Goal: Contribute content: Contribute content

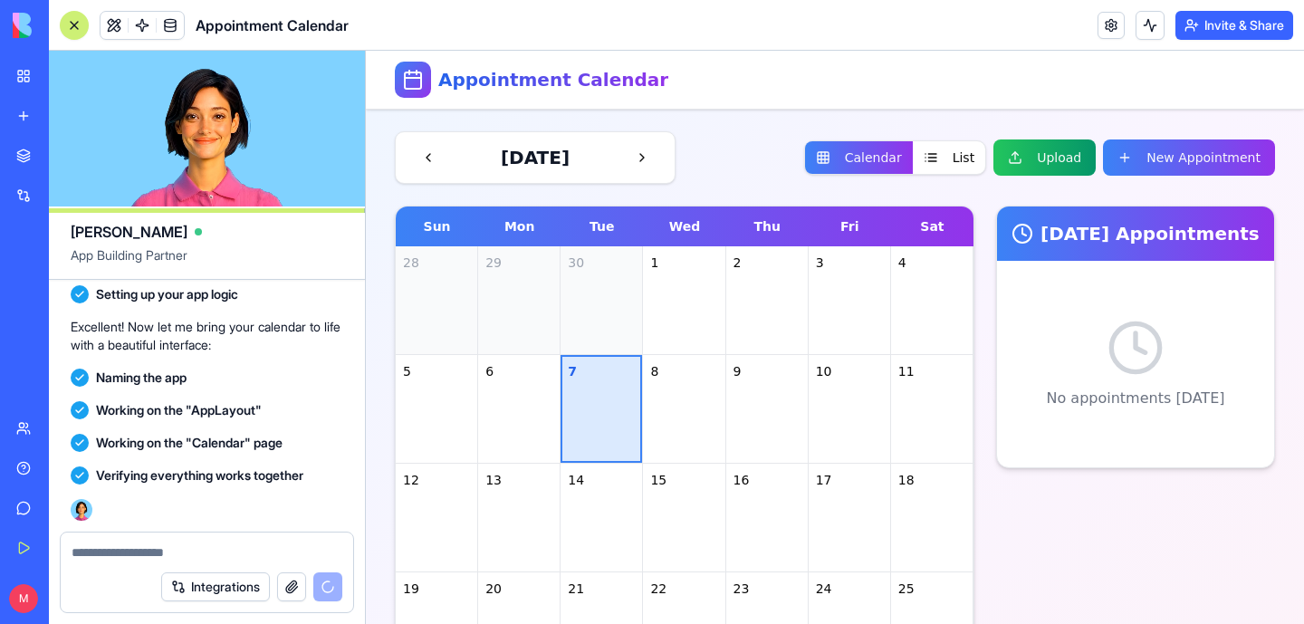
click at [162, 559] on textarea at bounding box center [207, 552] width 271 height 18
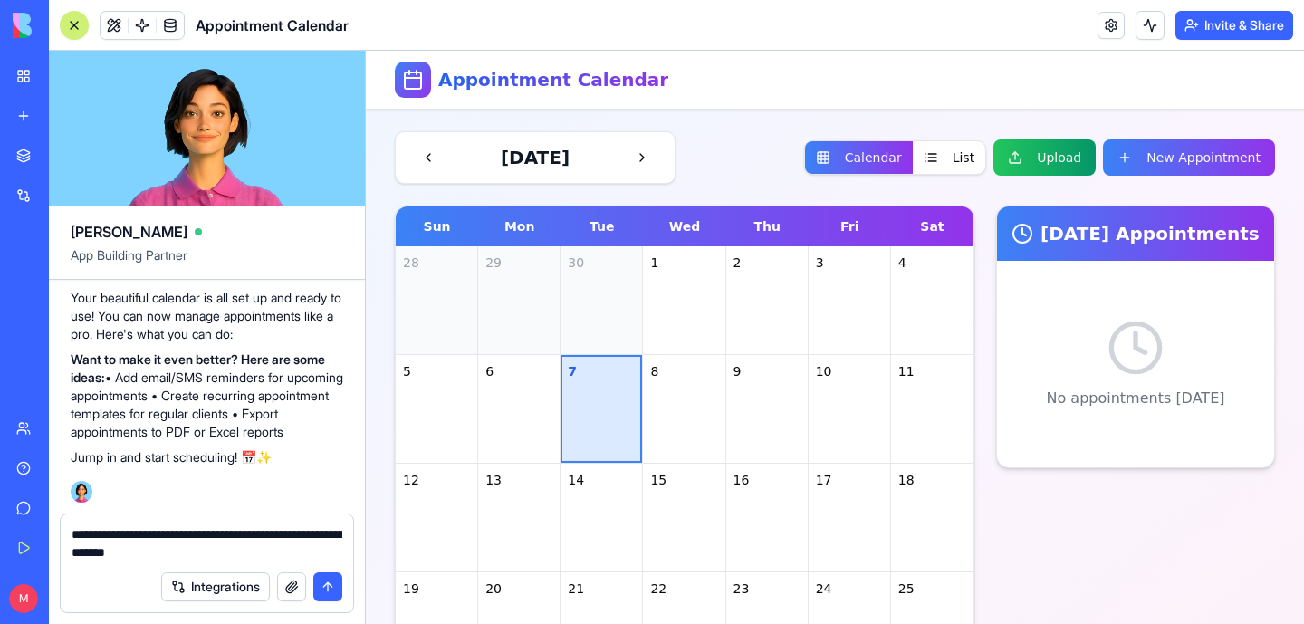
type textarea "**********"
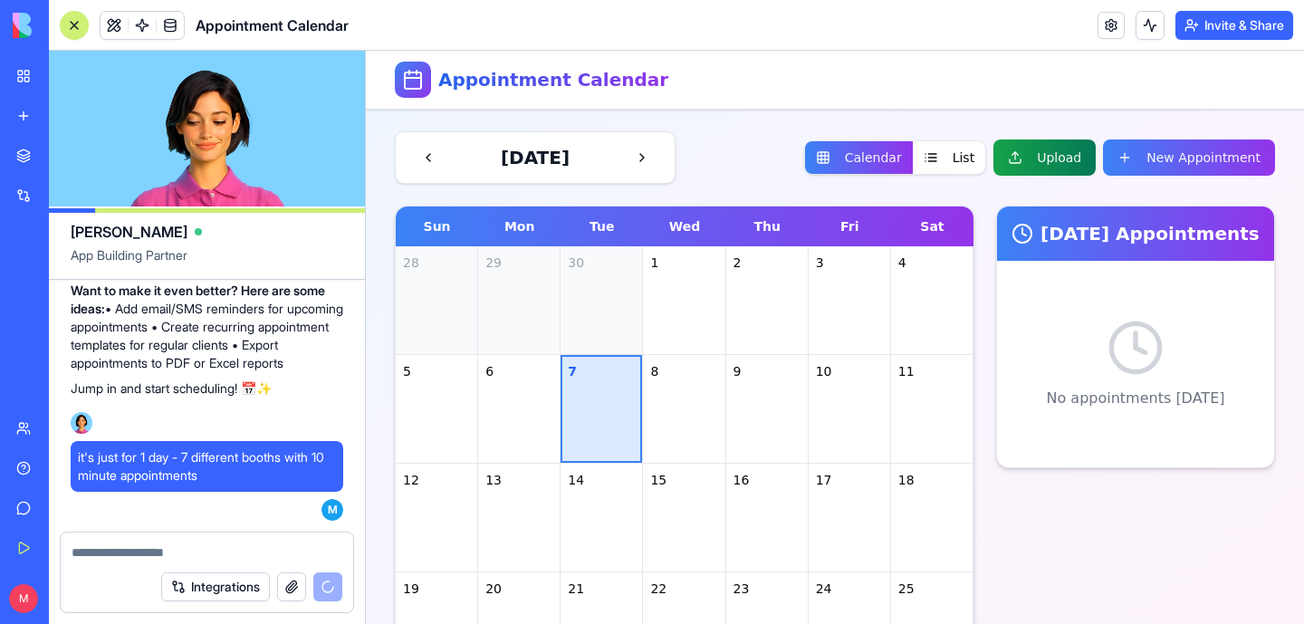
click at [1056, 146] on button "Upload" at bounding box center [1045, 157] width 102 height 36
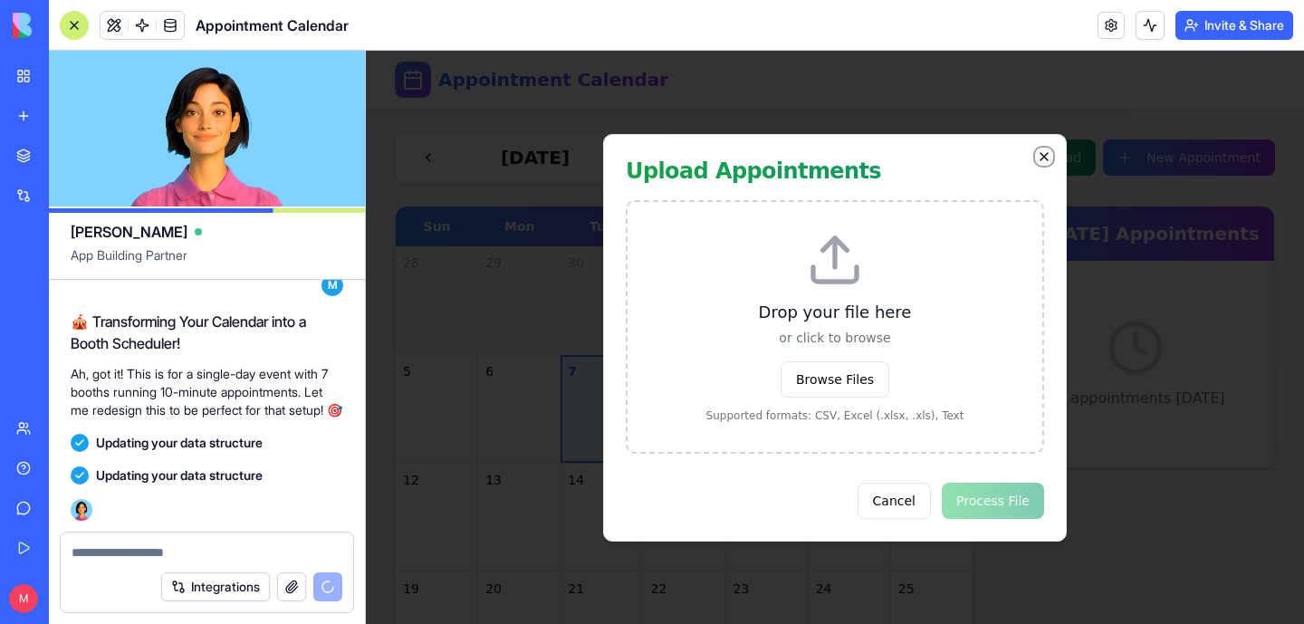
click at [1049, 151] on icon "button" at bounding box center [1044, 156] width 14 height 14
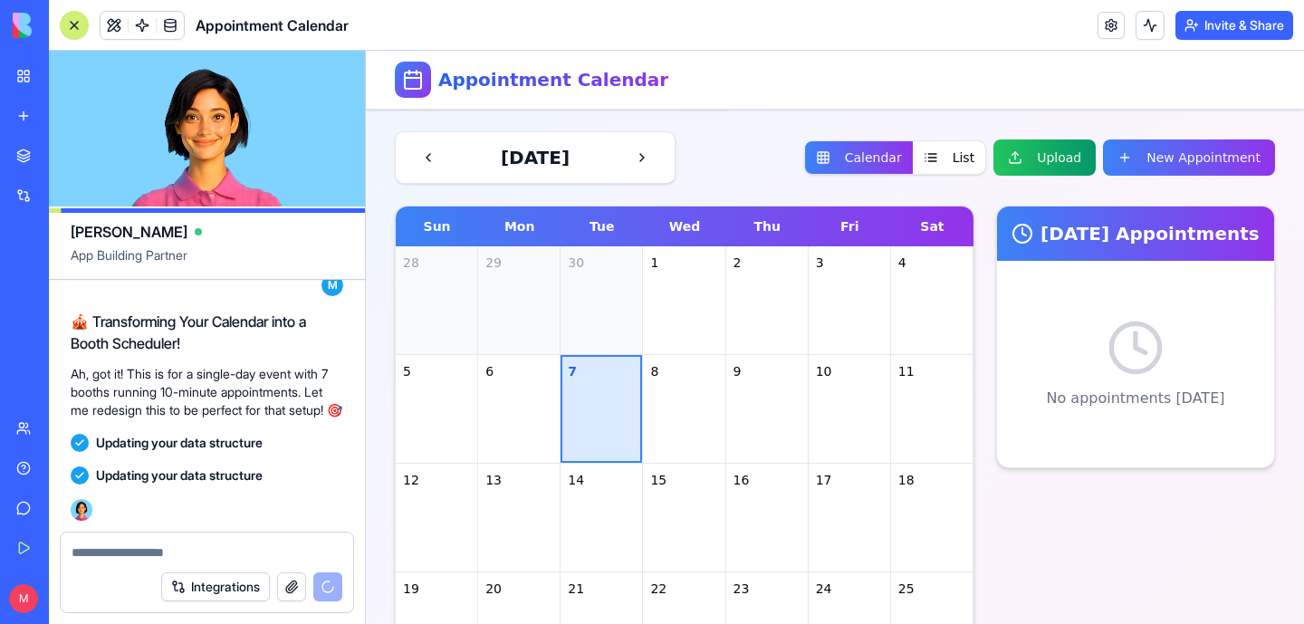
click at [204, 545] on textarea at bounding box center [207, 552] width 271 height 18
click at [145, 502] on div "Updating your data structure 22:09" at bounding box center [207, 490] width 273 height 62
click at [132, 554] on textarea at bounding box center [207, 552] width 271 height 18
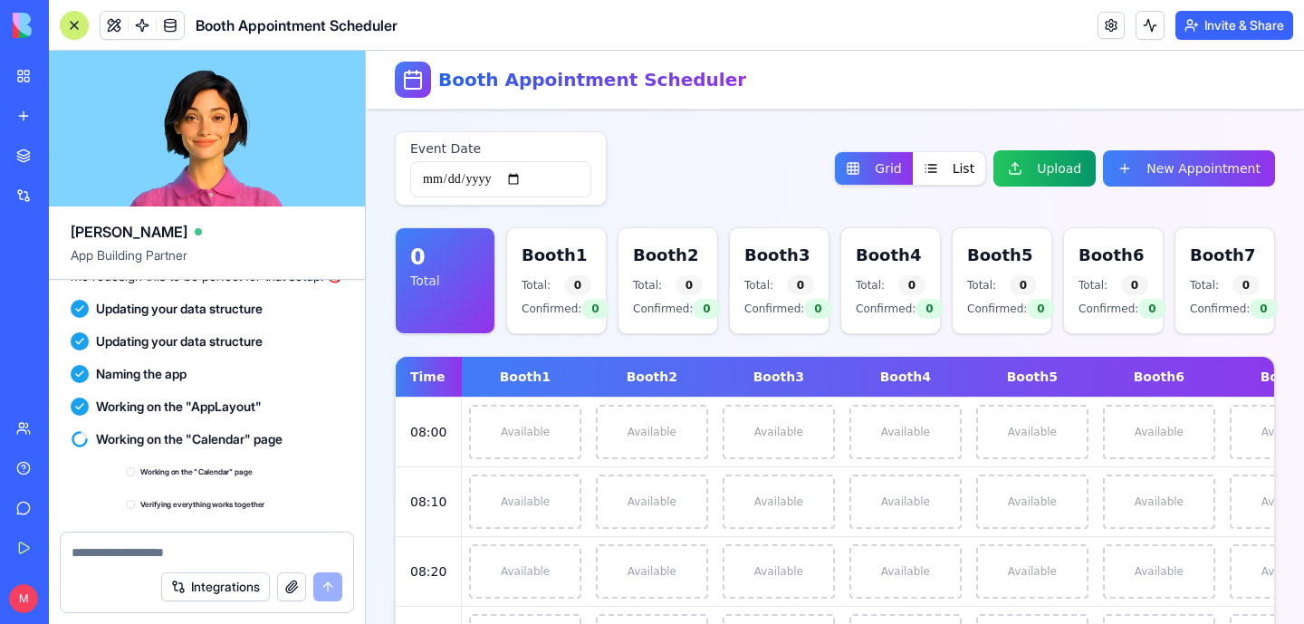
scroll to position [1650, 0]
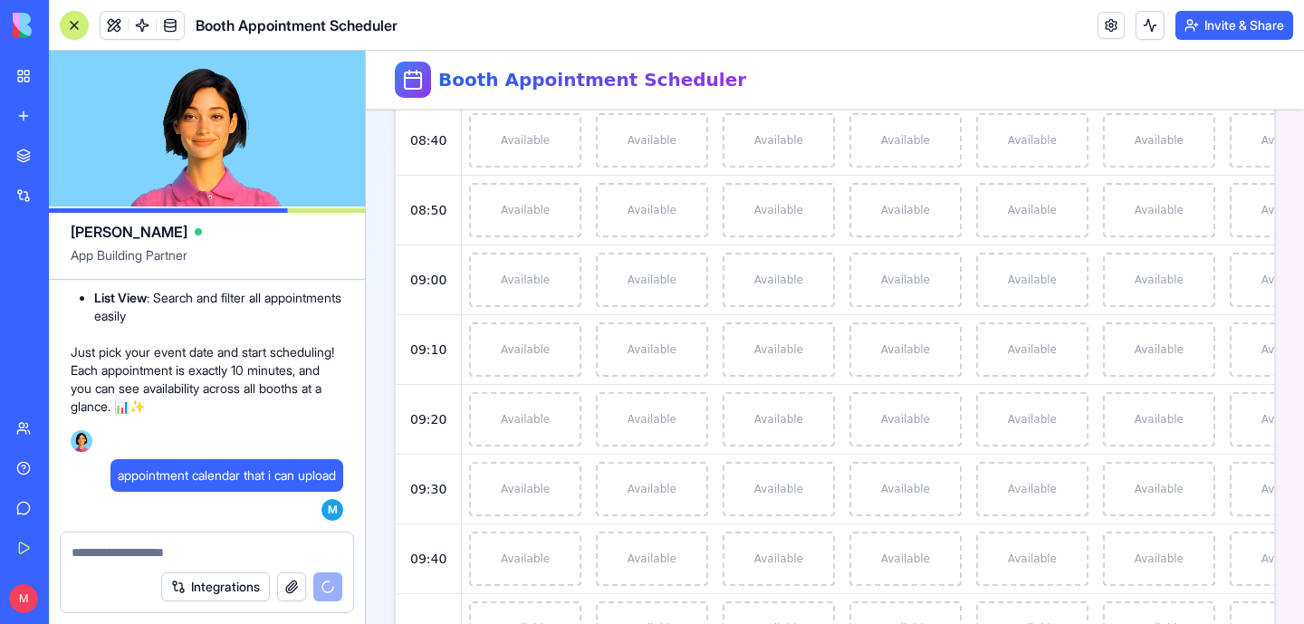
scroll to position [604, 0]
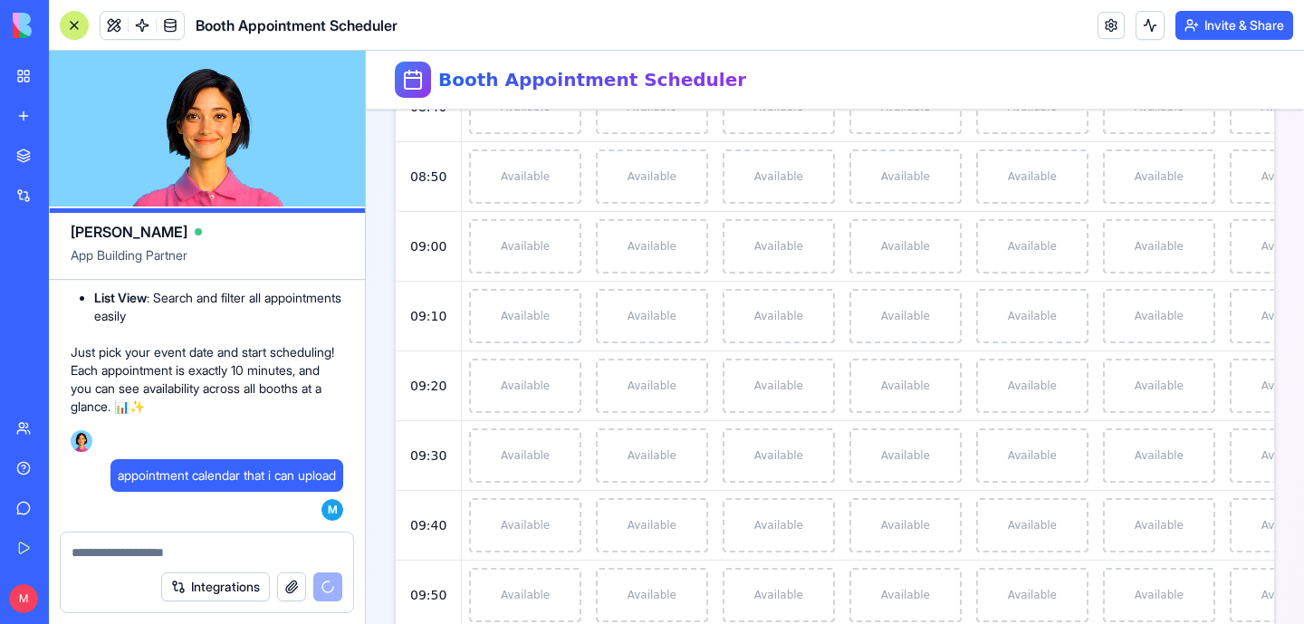
click at [231, 542] on div at bounding box center [207, 547] width 293 height 29
click at [189, 560] on textarea at bounding box center [207, 552] width 271 height 18
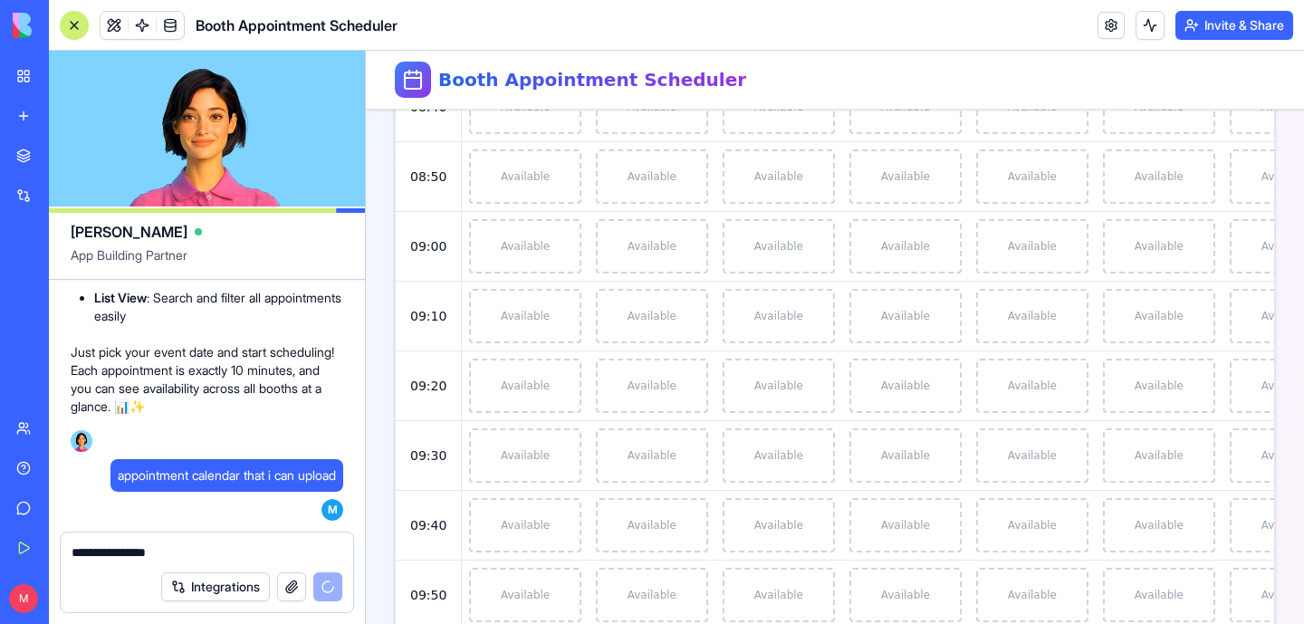
type textarea "**********"
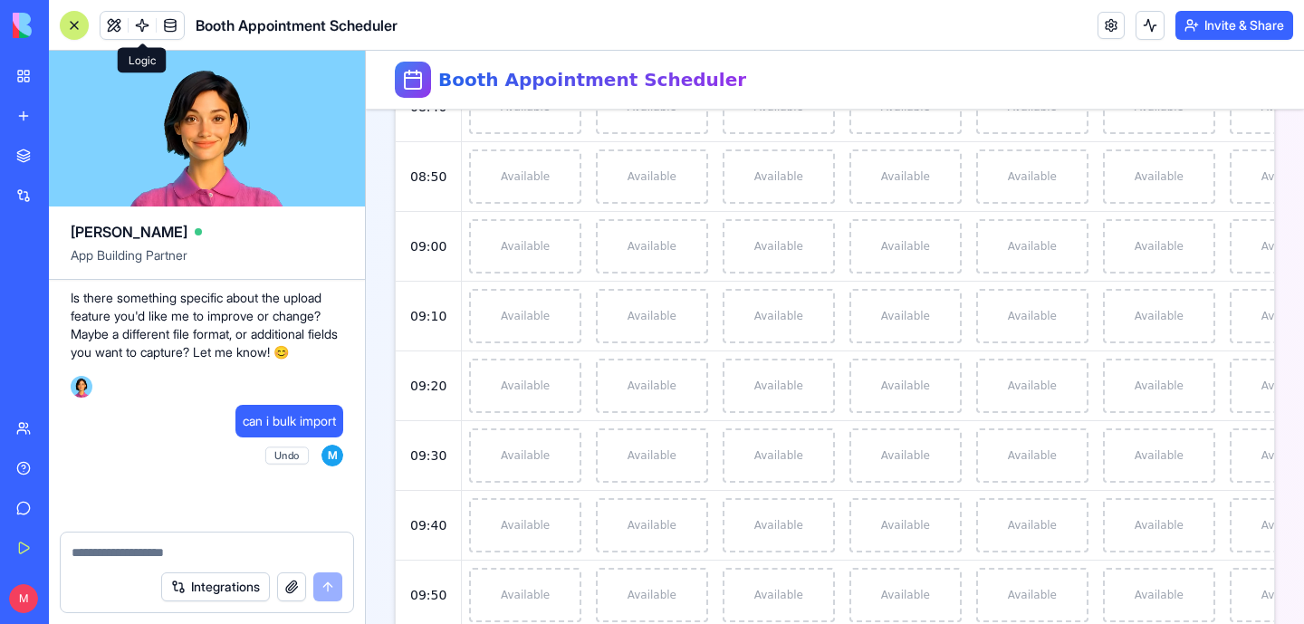
scroll to position [3212, 0]
